Goal: Information Seeking & Learning: Check status

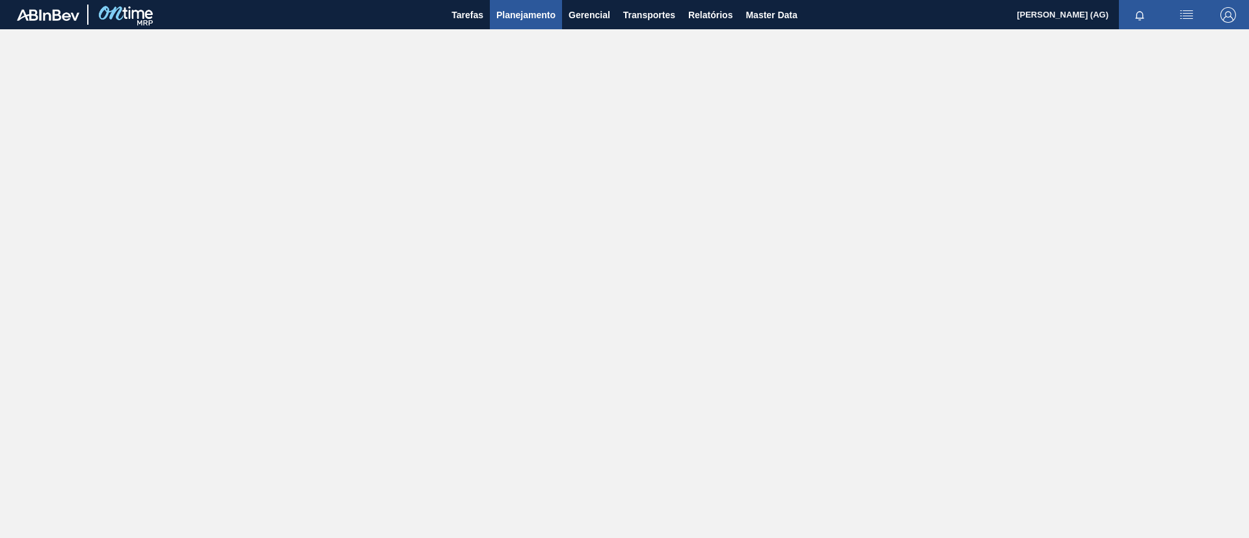
click at [510, 19] on span "Planejamento" at bounding box center [525, 15] width 59 height 16
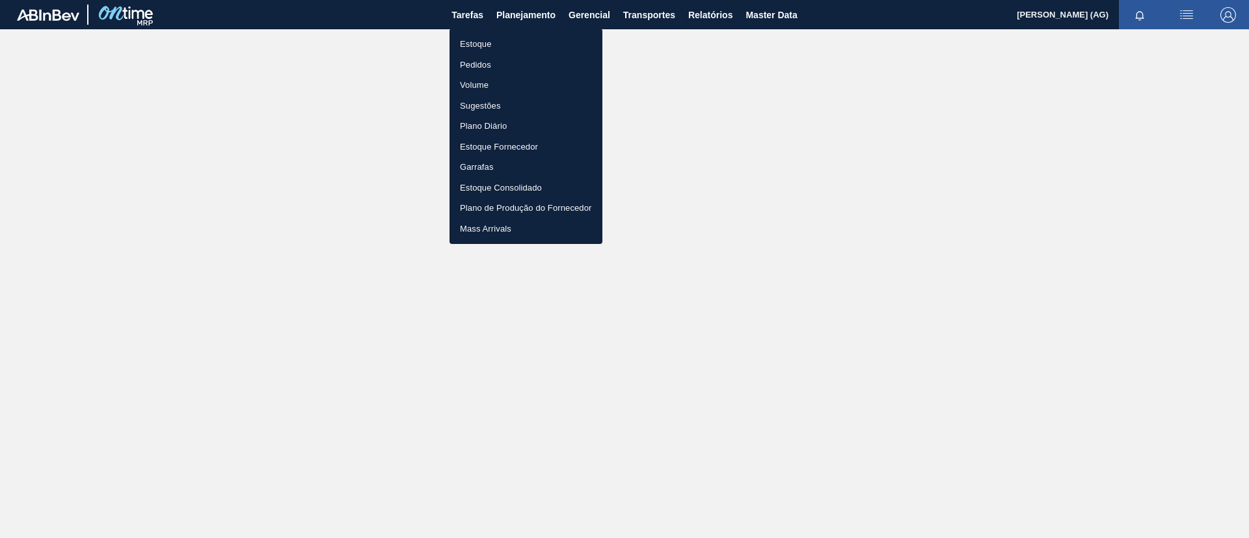
drag, startPoint x: 509, startPoint y: 45, endPoint x: 535, endPoint y: 136, distance: 94.9
click at [509, 46] on li "Estoque" at bounding box center [525, 44] width 153 height 21
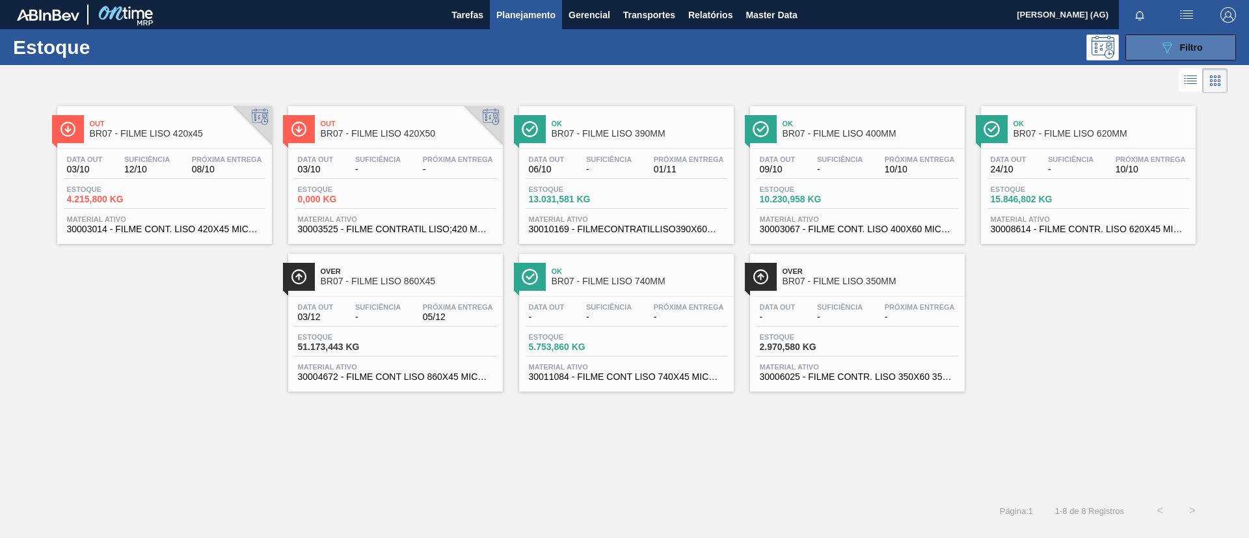
click at [832, 59] on div "Estoque 089F7B8B-B2A5-4AFE-B5C0-19BA573D28AC Filtro" at bounding box center [624, 47] width 1249 height 36
click at [832, 56] on button "089F7B8B-B2A5-4AFE-B5C0-19BA573D28AC Filtro" at bounding box center [1180, 47] width 111 height 26
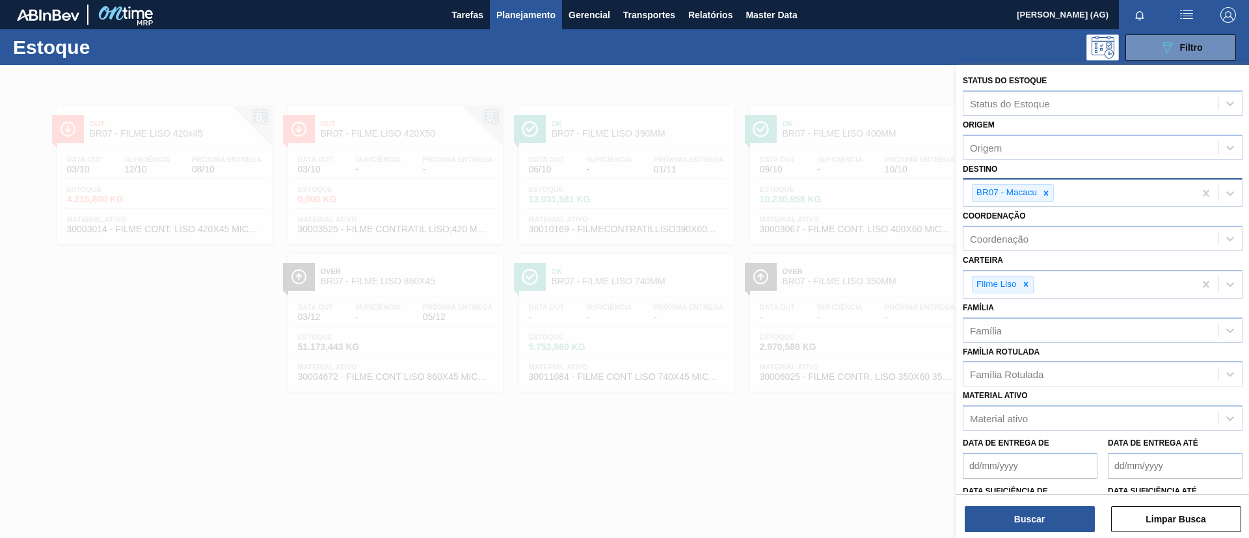
click at [832, 194] on icon at bounding box center [1045, 193] width 9 height 9
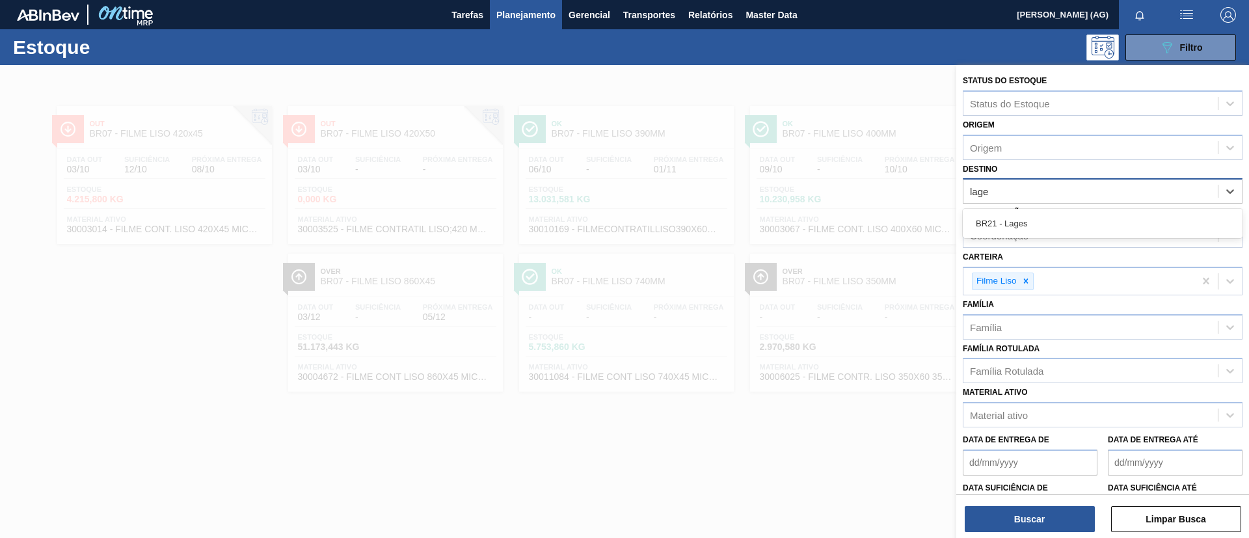
type input "lages"
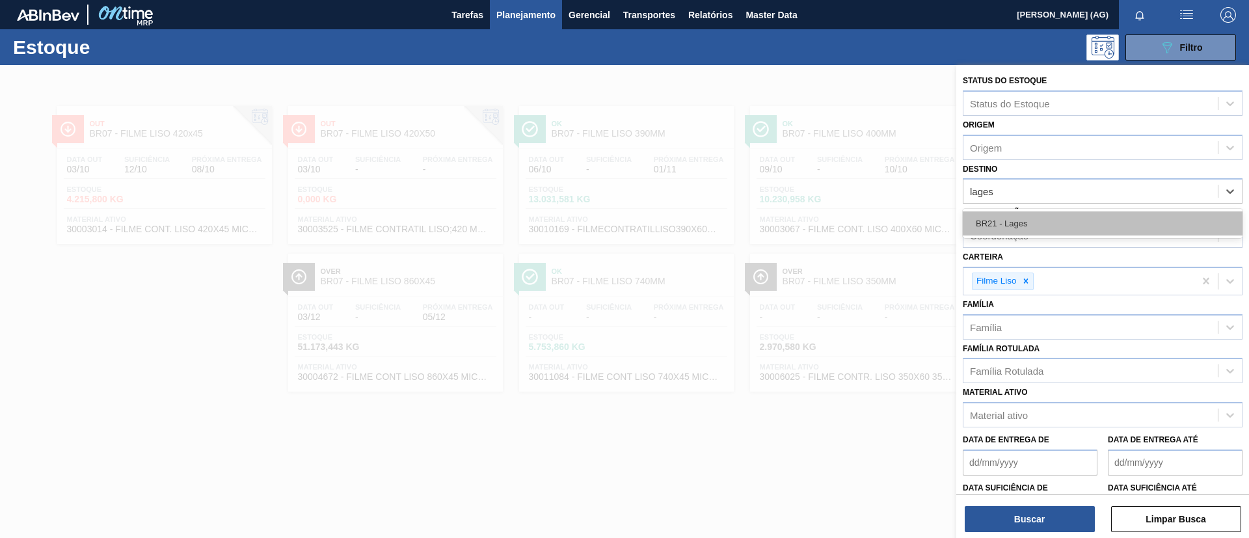
click at [832, 228] on div "BR21 - Lages" at bounding box center [1103, 223] width 280 height 24
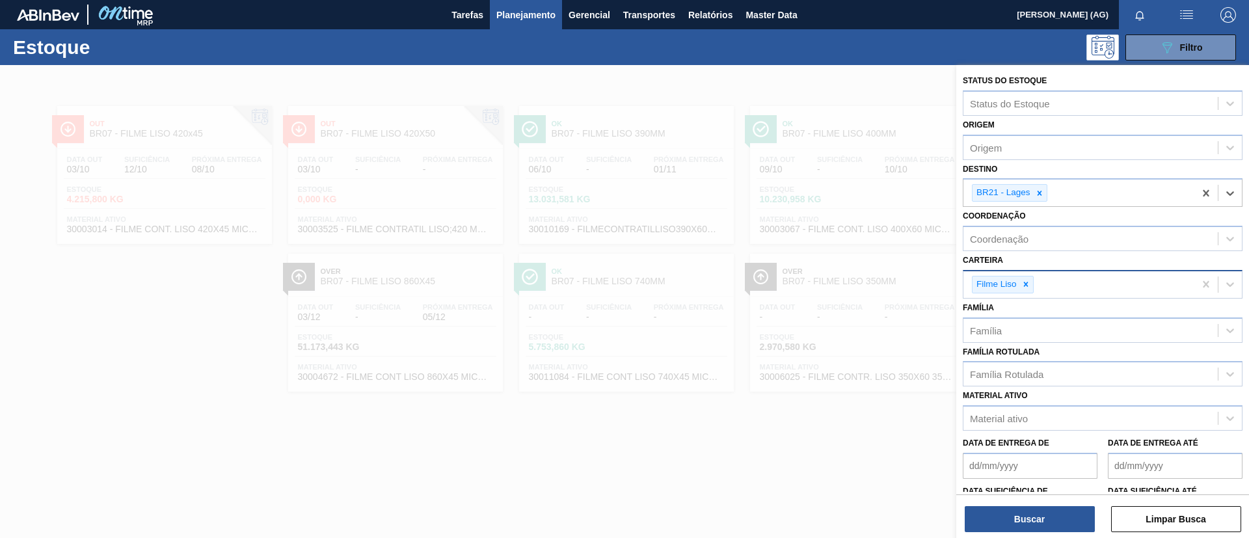
drag, startPoint x: 1032, startPoint y: 280, endPoint x: 1028, endPoint y: 287, distance: 7.9
click at [832, 280] on div at bounding box center [1026, 284] width 14 height 16
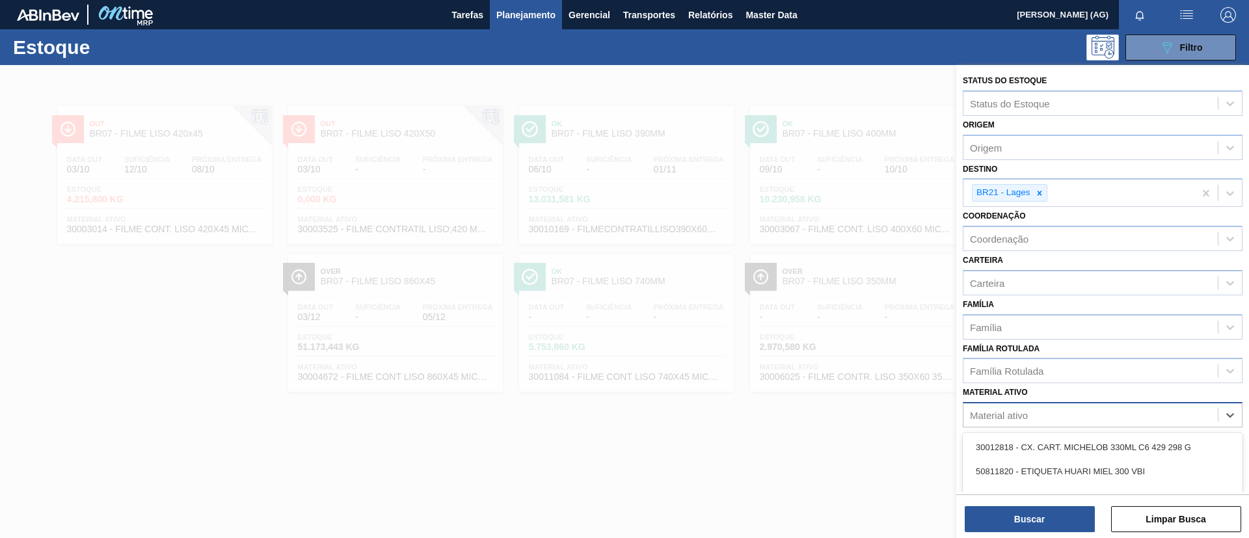
click at [832, 358] on div "Material ativo" at bounding box center [1090, 415] width 254 height 19
paste ativo "30009591"
type ativo "30009591"
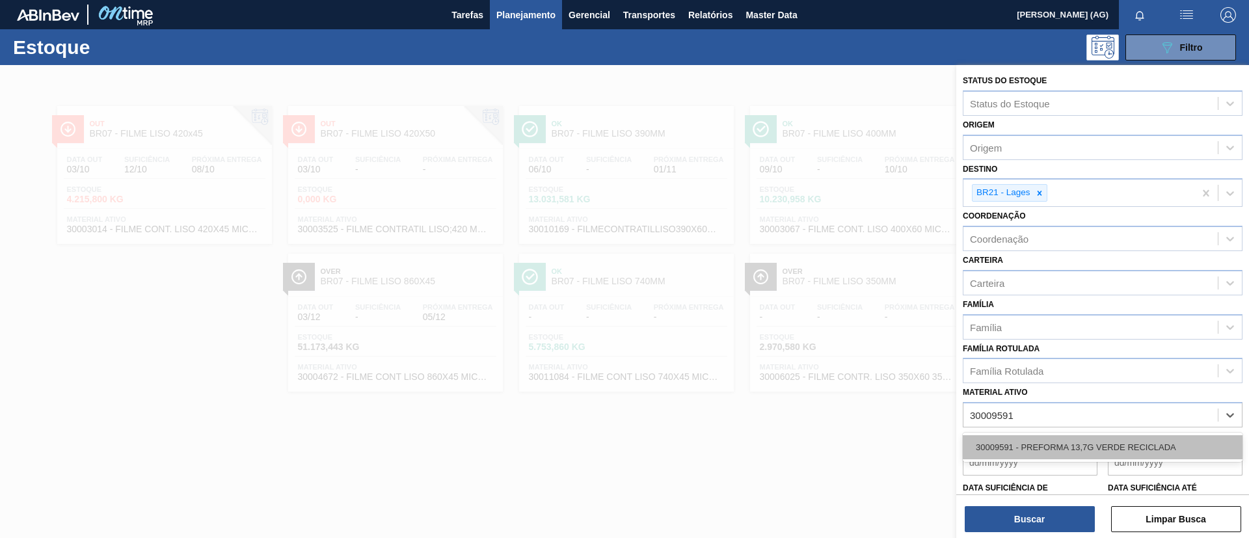
click at [832, 358] on div "30009591 - PREFORMA 13,7G VERDE RECICLADA" at bounding box center [1103, 447] width 280 height 24
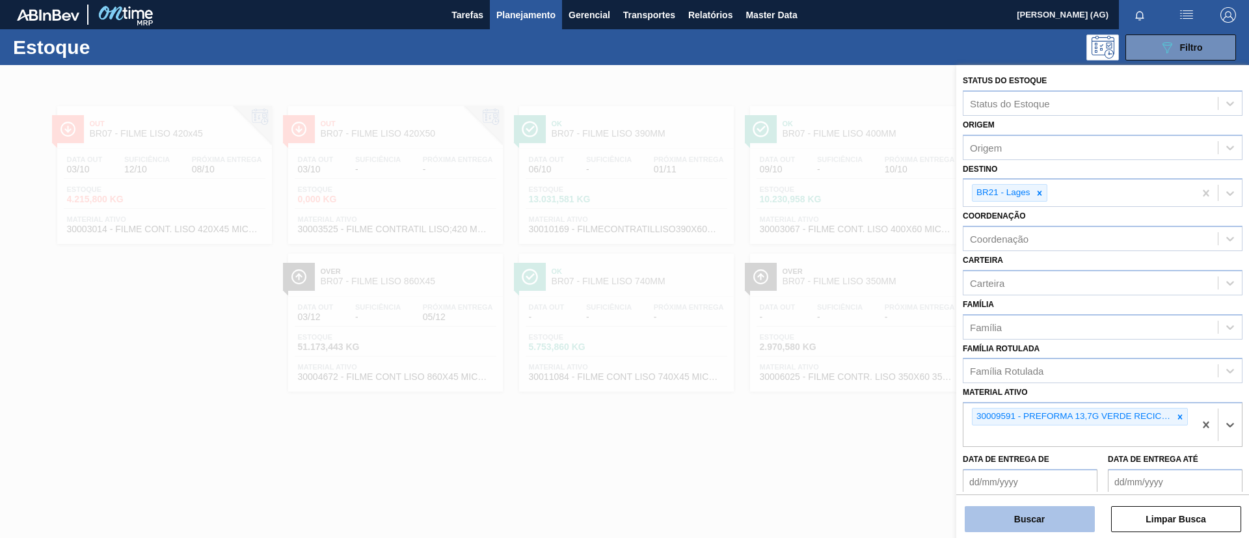
click at [832, 358] on button "Buscar" at bounding box center [1030, 519] width 130 height 26
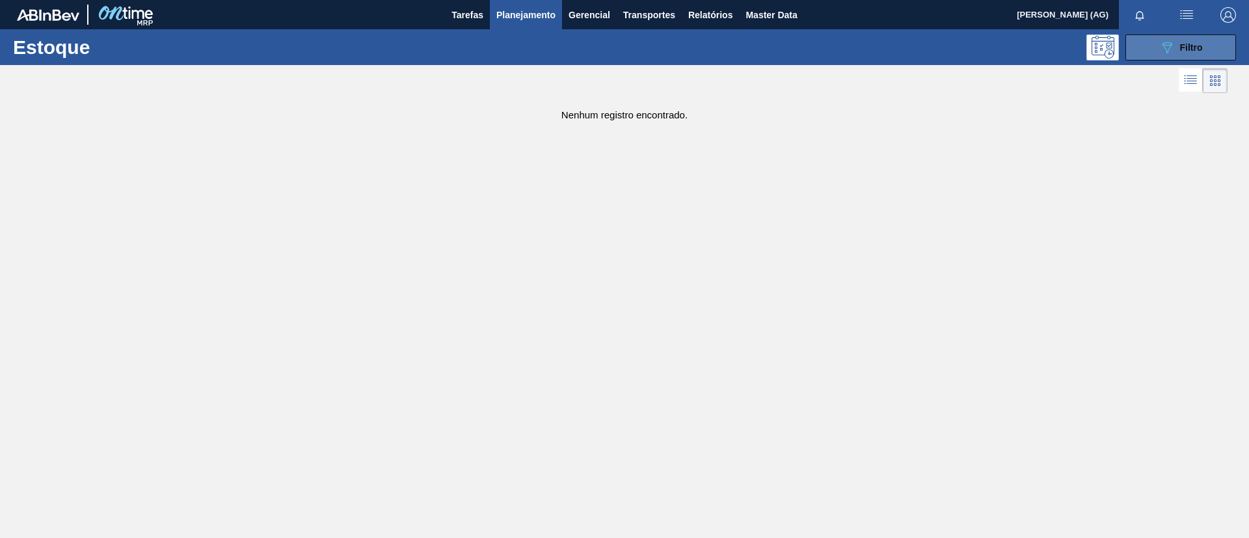
click at [832, 43] on span "Filtro" at bounding box center [1191, 47] width 23 height 10
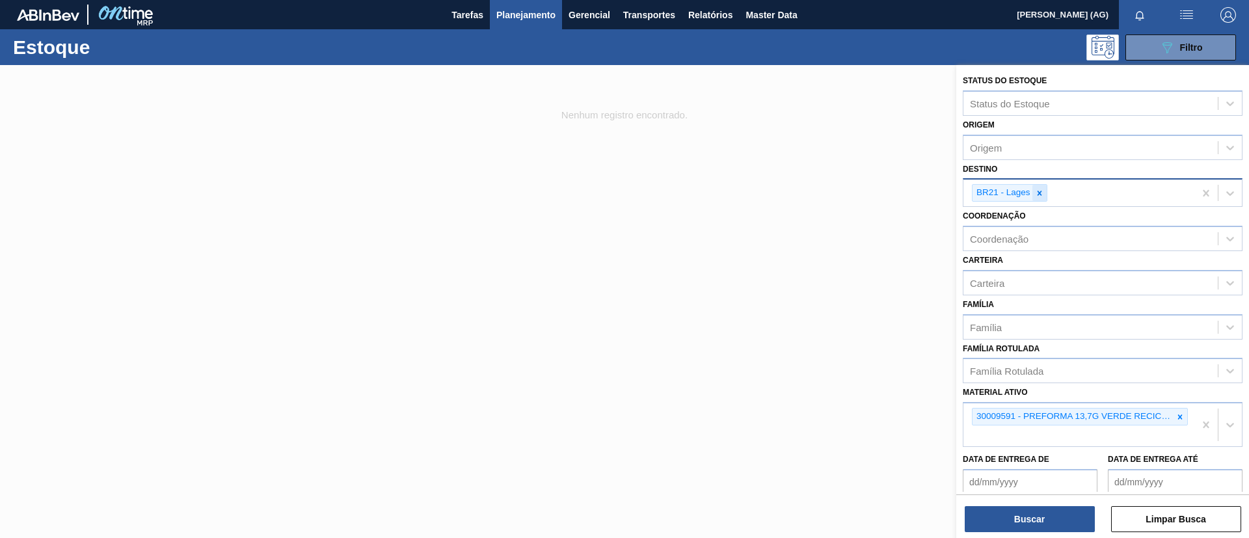
click at [832, 198] on div at bounding box center [1039, 193] width 14 height 16
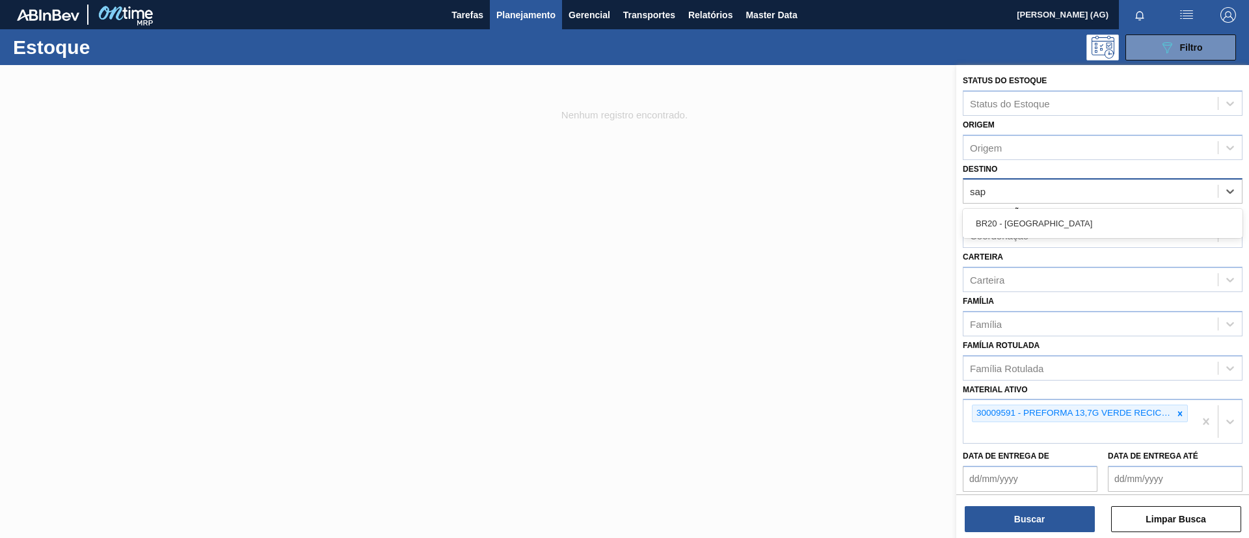
type input "sapu"
click at [832, 220] on div "BR20 - [GEOGRAPHIC_DATA]" at bounding box center [1103, 223] width 280 height 24
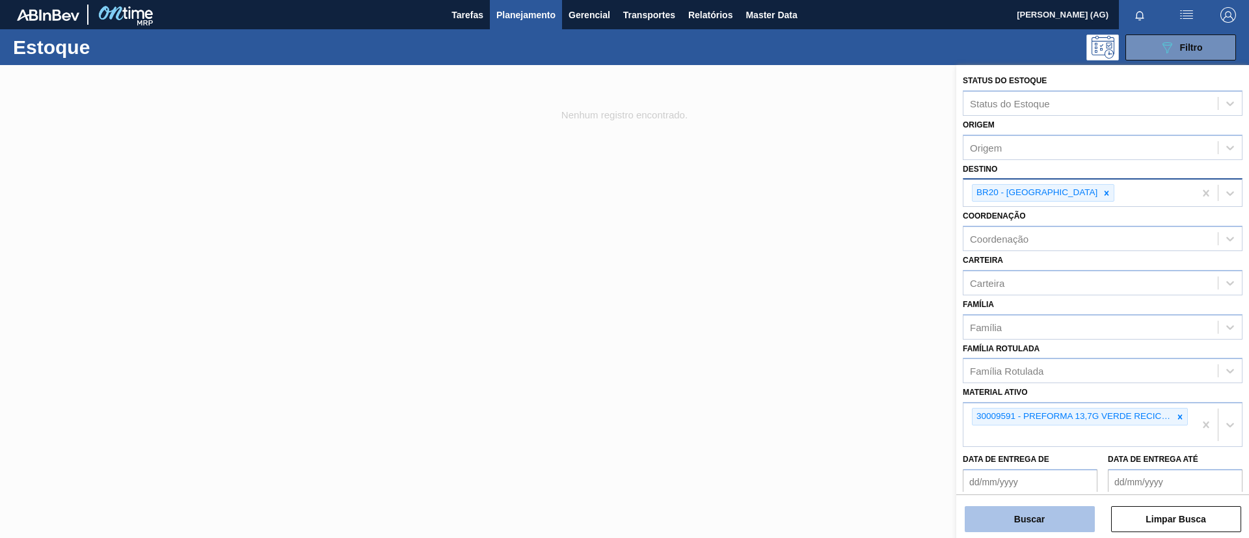
click at [832, 358] on button "Buscar" at bounding box center [1030, 519] width 130 height 26
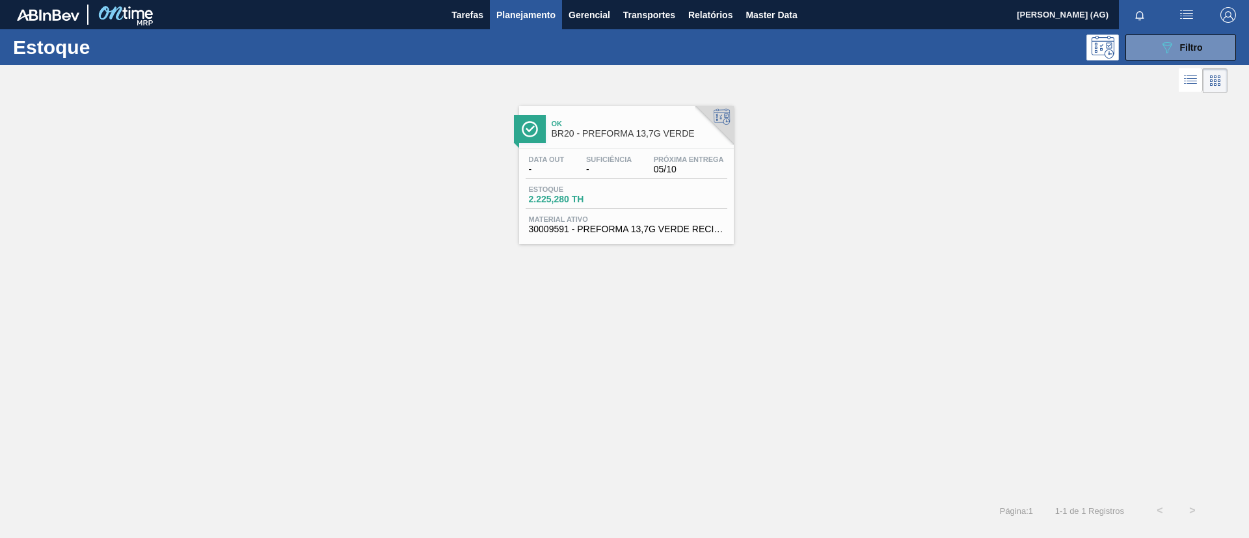
click at [526, 127] on img at bounding box center [530, 129] width 16 height 16
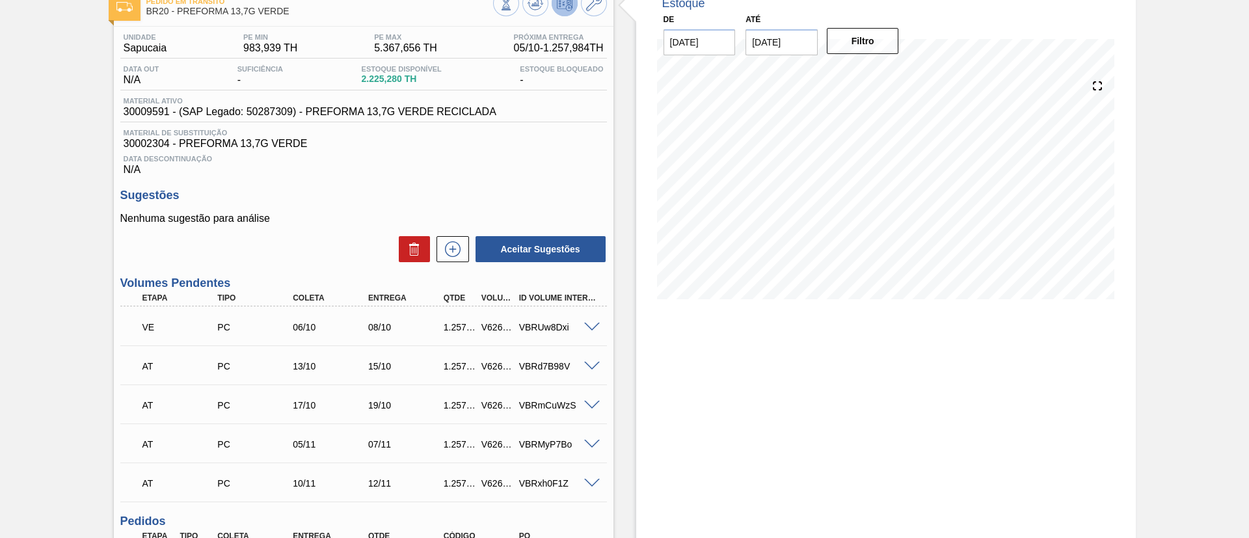
scroll to position [38, 0]
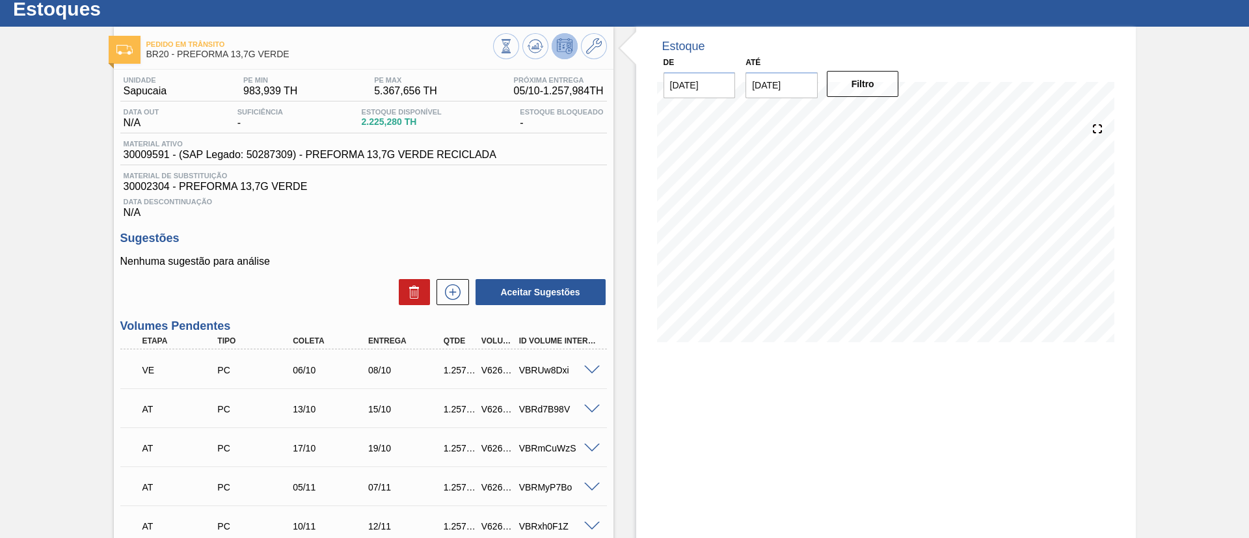
click at [643, 358] on div "Estoque De [DATE] Até [DATE] Filtro 09/10 Projeção de Estoque 3,044.244 [DOMAIN…" at bounding box center [886, 380] width 500 height 706
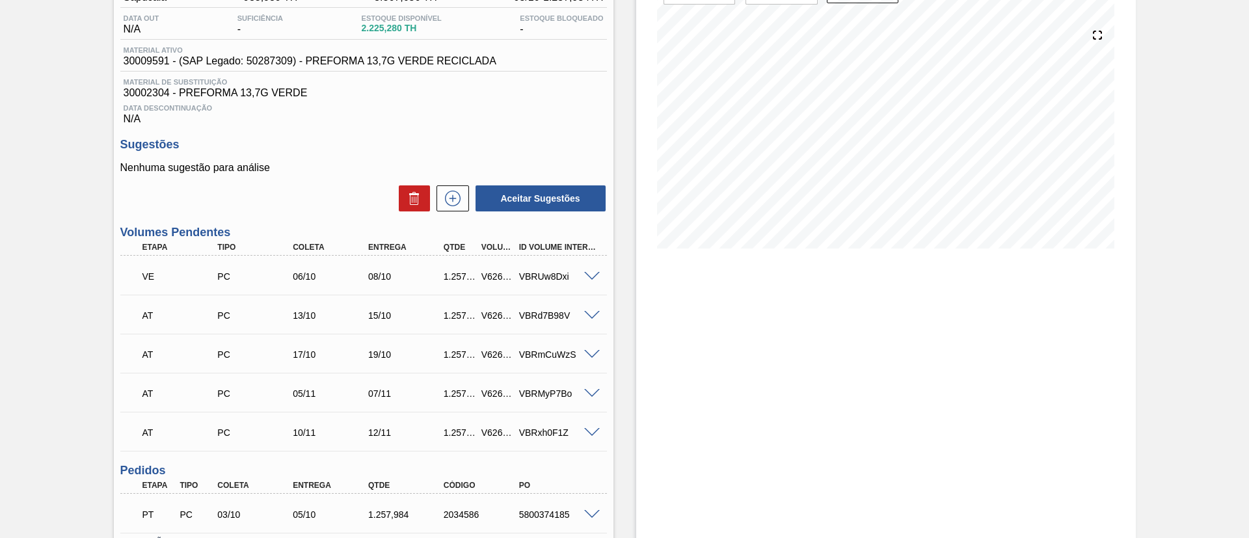
scroll to position [0, 0]
